Goal: Information Seeking & Learning: Learn about a topic

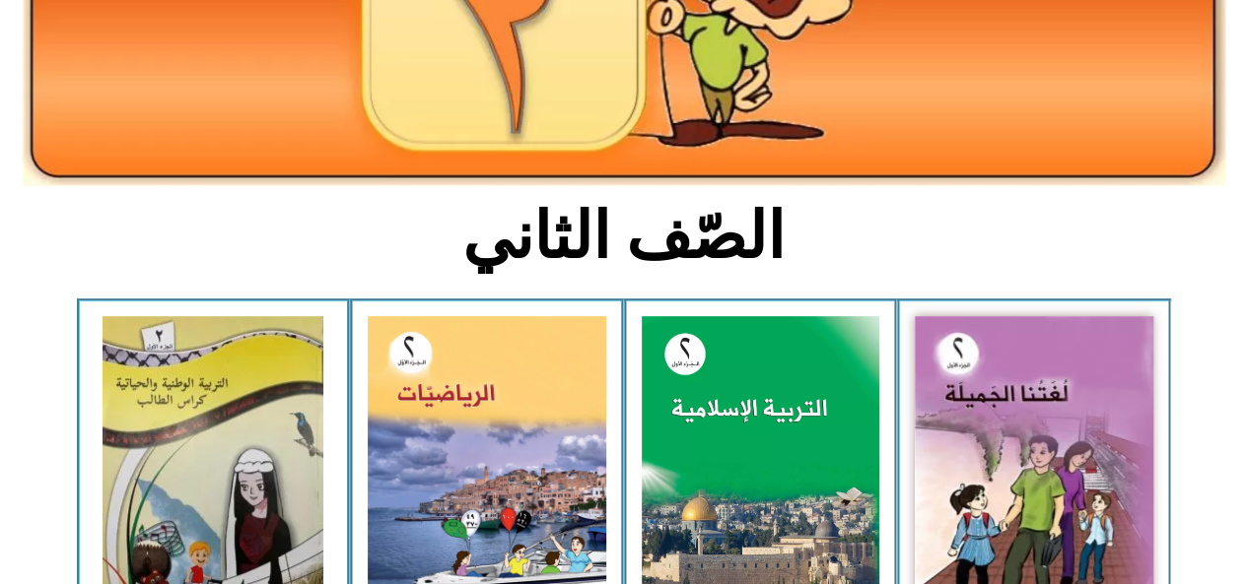
scroll to position [331, 0]
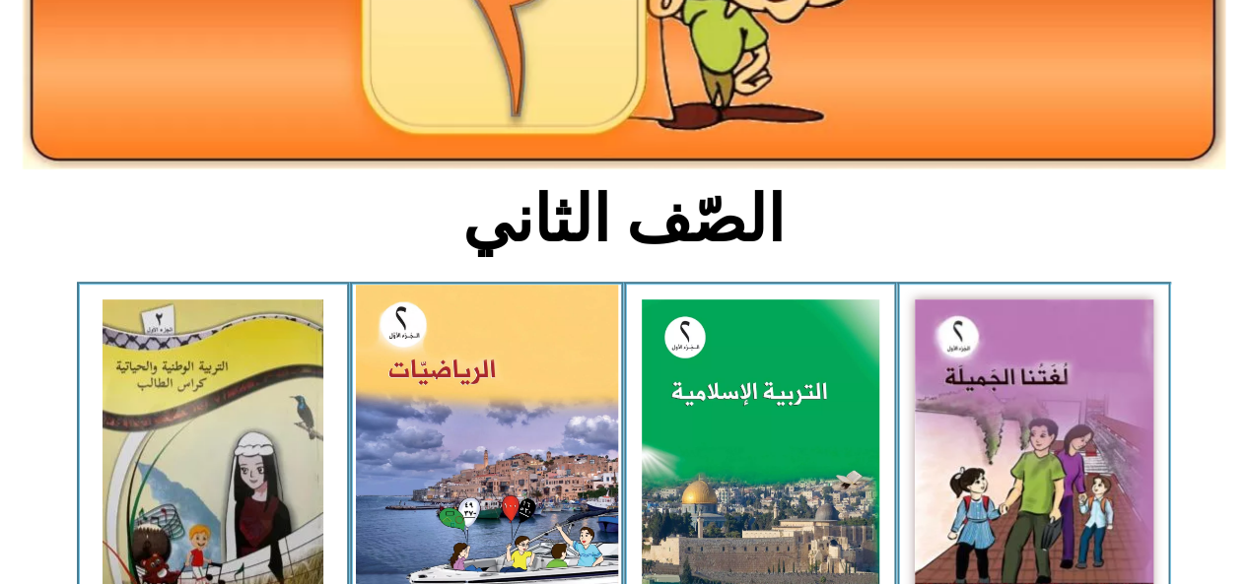
click at [540, 420] on img at bounding box center [487, 447] width 262 height 324
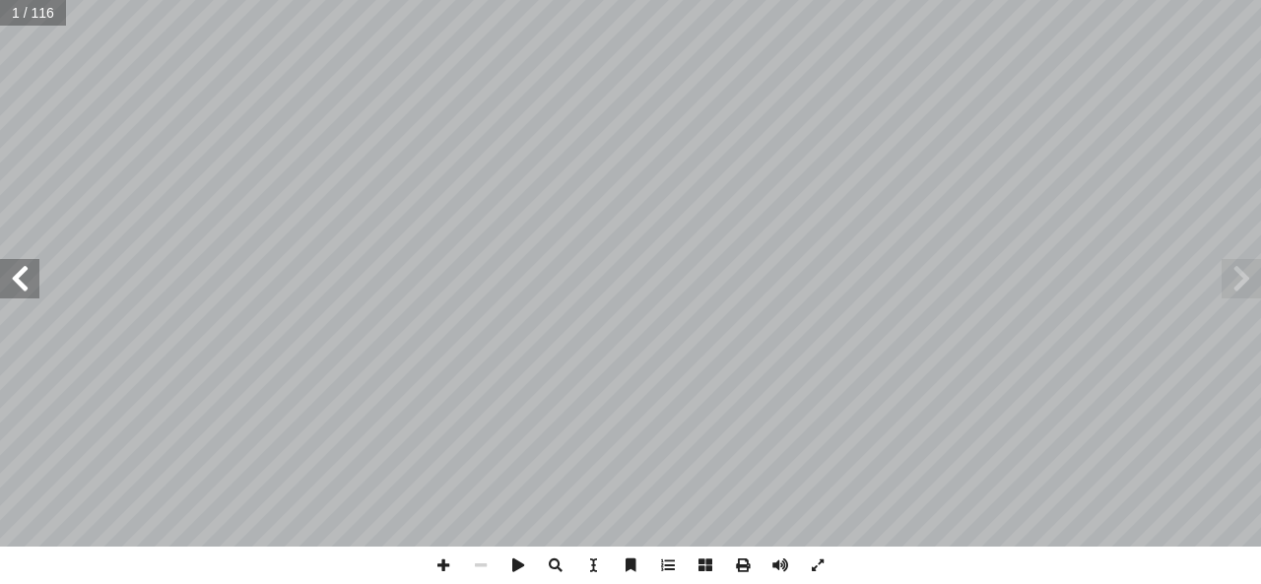
click at [32, 291] on span at bounding box center [19, 278] width 39 height 39
click at [27, 293] on span at bounding box center [19, 278] width 39 height 39
click at [24, 294] on span at bounding box center [19, 278] width 39 height 39
click at [26, 291] on span at bounding box center [19, 278] width 39 height 39
click at [27, 289] on span at bounding box center [19, 278] width 39 height 39
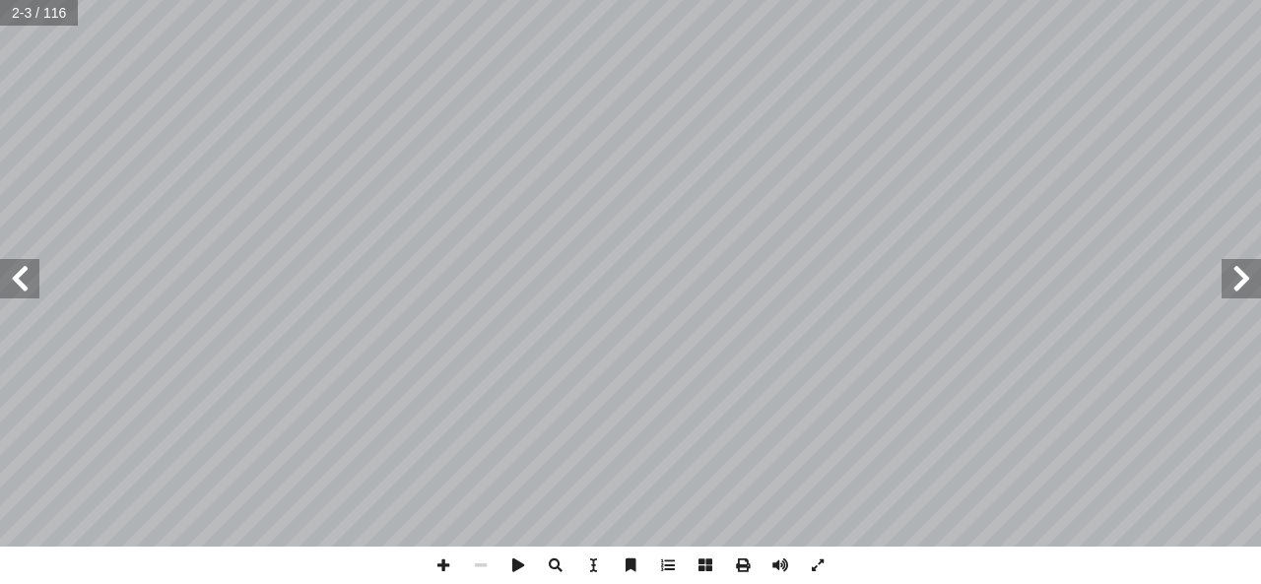
click at [28, 290] on span at bounding box center [19, 278] width 39 height 39
click at [30, 294] on span at bounding box center [19, 278] width 39 height 39
click at [34, 288] on span at bounding box center [19, 278] width 39 height 39
click at [35, 296] on span at bounding box center [19, 278] width 39 height 39
click at [28, 286] on span at bounding box center [19, 278] width 39 height 39
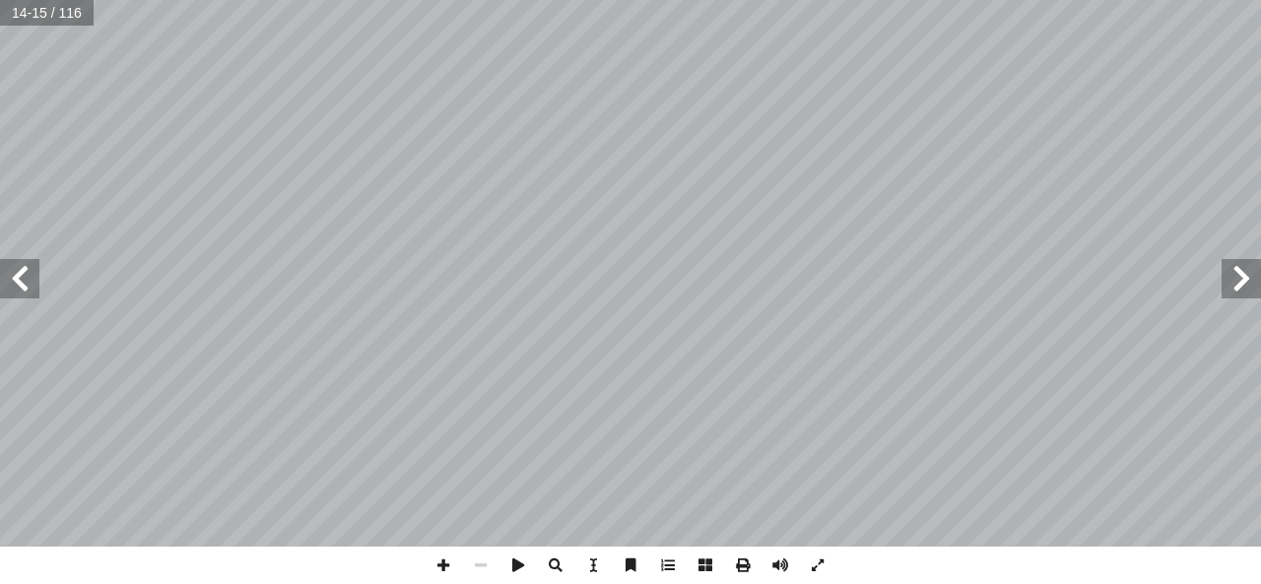
click at [23, 289] on span at bounding box center [19, 278] width 39 height 39
click at [26, 284] on span at bounding box center [19, 278] width 39 height 39
click at [23, 284] on span at bounding box center [19, 278] width 39 height 39
